Goal: Task Accomplishment & Management: Manage account settings

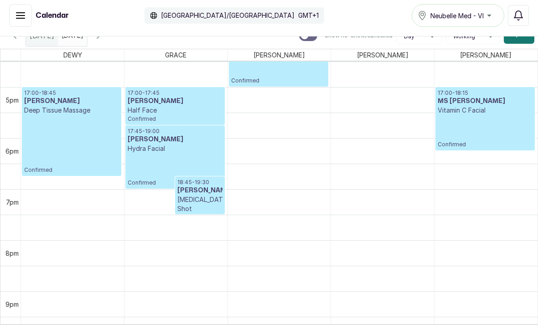
scroll to position [94, 0]
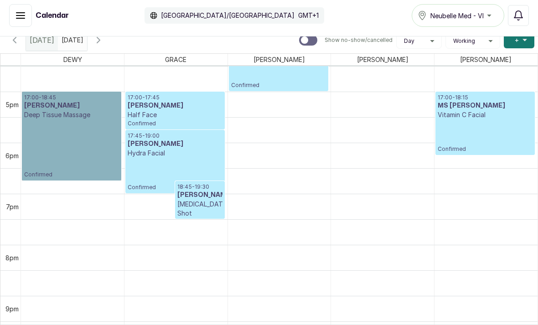
click at [102, 161] on link "17:00 - 18:45 [PERSON_NAME] Deep Tissue Massage Confirmed" at bounding box center [71, 136] width 99 height 89
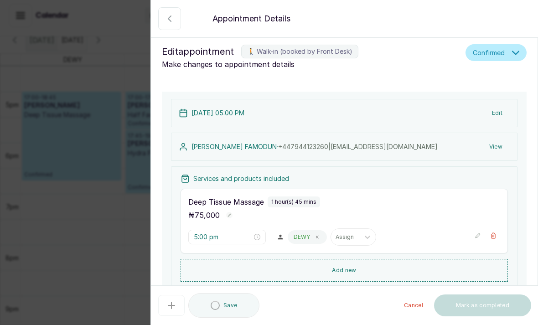
scroll to position [307, 0]
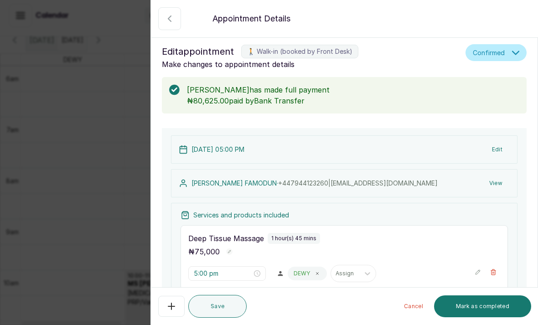
click at [180, 17] on button "Show no-show/cancelled" at bounding box center [169, 18] width 23 height 23
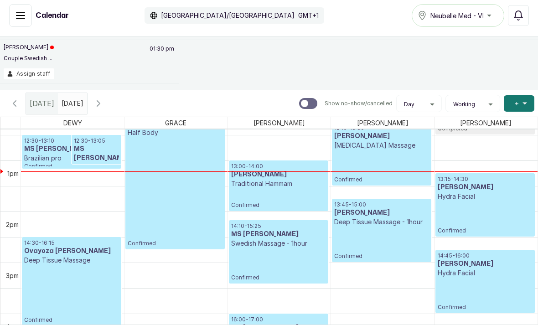
scroll to position [25, 0]
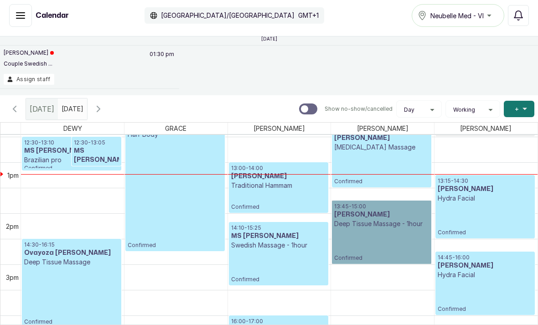
click at [369, 252] on link "13:45 - 15:00 [PERSON_NAME] Deep Tissue Massage - 1hour Confirmed" at bounding box center [381, 232] width 99 height 63
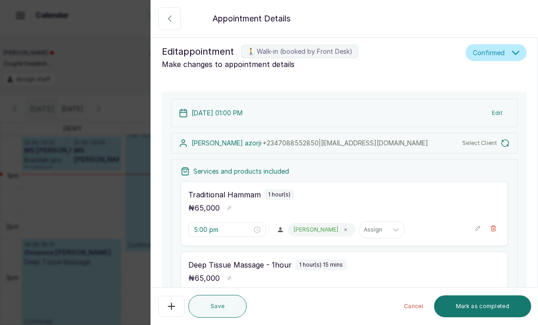
type input "1:00 pm"
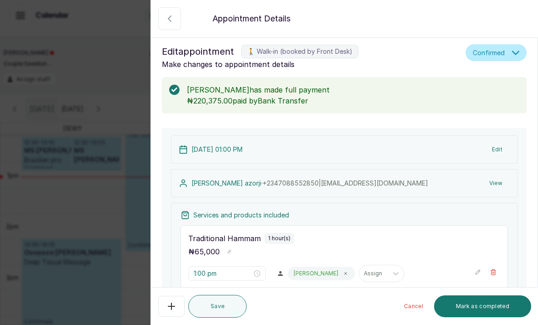
click at [220, 151] on p "[DATE] 01:00 PM" at bounding box center [217, 149] width 51 height 9
click at [83, 120] on div "Back Appointment Details Edit appointment 🚶 Walk-in (booked by Front Desk) Make…" at bounding box center [269, 162] width 538 height 325
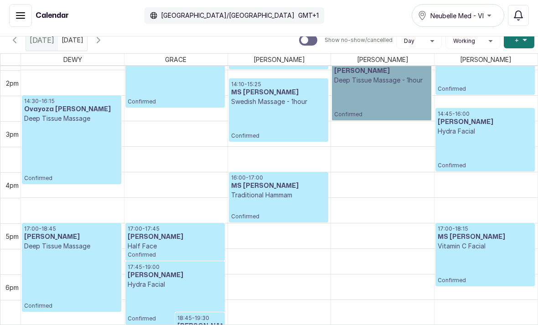
scroll to position [712, 0]
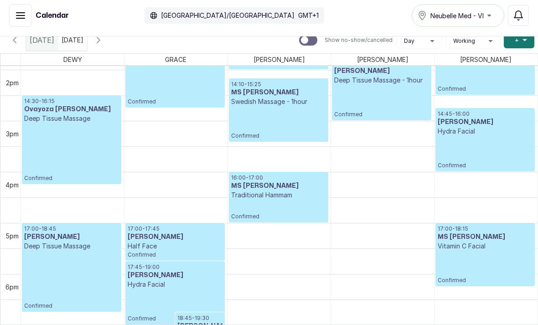
click at [102, 54] on div "DEWY" at bounding box center [72, 59] width 103 height 11
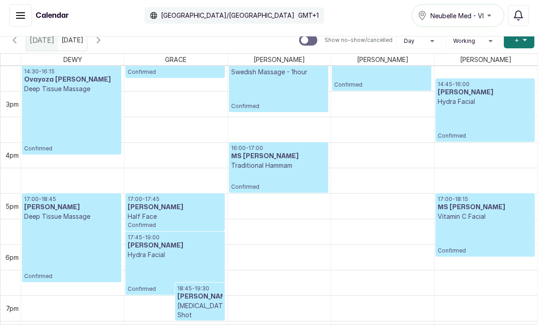
scroll to position [741, 0]
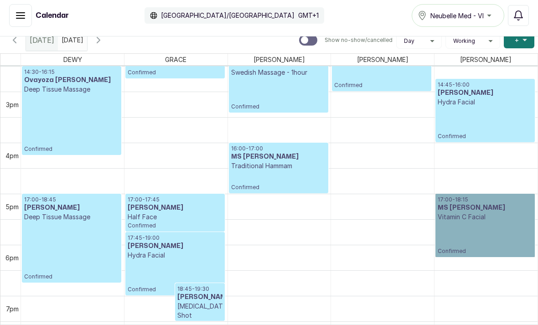
click at [533, 209] on link "17:00 - 18:15 MS [PERSON_NAME] Vitamin C Facial Confirmed" at bounding box center [485, 225] width 99 height 63
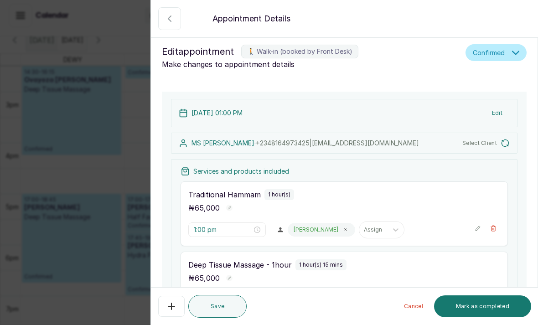
type input "4:00 pm"
type input "5:00 pm"
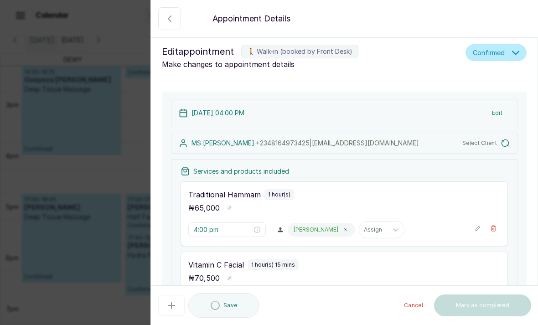
click at [170, 25] on button "Show no-show/cancelled" at bounding box center [169, 18] width 23 height 23
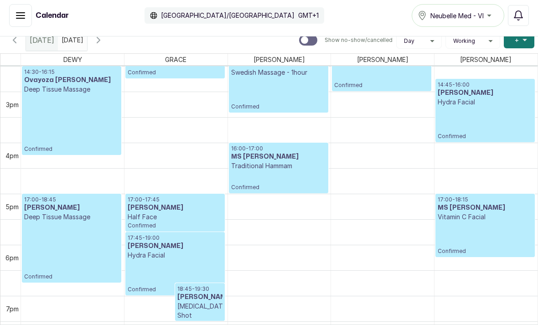
click at [176, 113] on td at bounding box center [279, 105] width 517 height 26
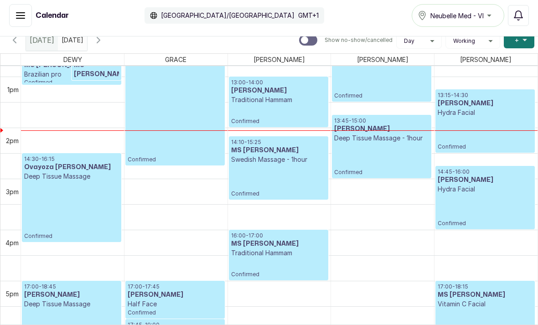
scroll to position [653, 0]
